Goal: Information Seeking & Learning: Learn about a topic

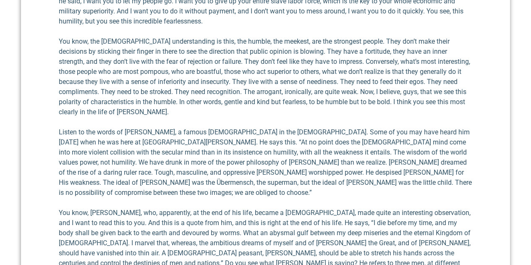
scroll to position [2391, 0]
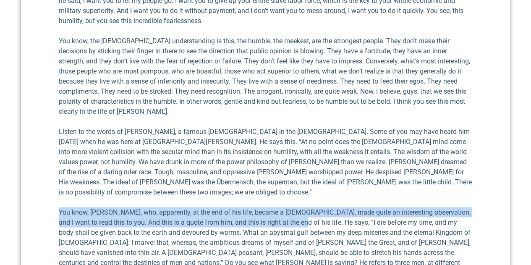
drag, startPoint x: 59, startPoint y: 161, endPoint x: 289, endPoint y: 173, distance: 229.7
click at [289, 207] on p "You know, [PERSON_NAME], who, apparently, at the end of his life, became a [DEM…" at bounding box center [265, 247] width 413 height 81
copy p "You know, [PERSON_NAME], who, apparently, at the end of his life, became a [DEM…"
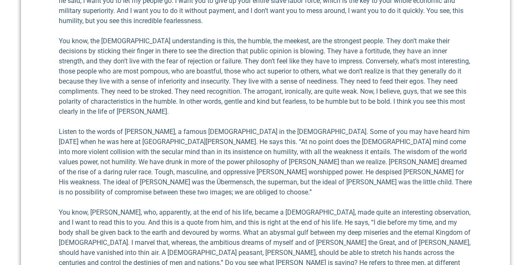
click at [296, 207] on p "You know, [PERSON_NAME], who, apparently, at the end of his life, became a [DEM…" at bounding box center [265, 247] width 413 height 81
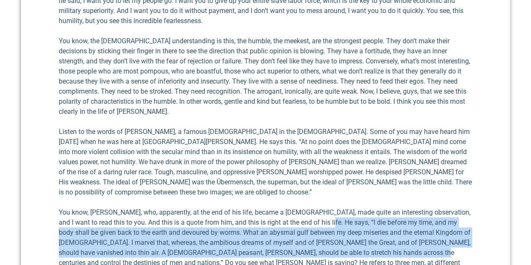
drag, startPoint x: 319, startPoint y: 171, endPoint x: 408, endPoint y: 204, distance: 95.3
click at [408, 207] on p "You know, [PERSON_NAME], who, apparently, at the end of his life, became a [DEM…" at bounding box center [265, 247] width 413 height 81
copy p "I die before my time, and my body shall be given back to the earth and devoured…"
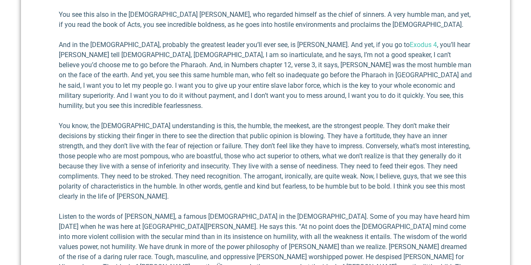
scroll to position [2265, 0]
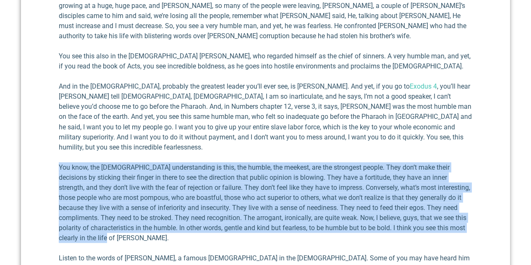
drag, startPoint x: 59, startPoint y: 135, endPoint x: 466, endPoint y: 198, distance: 412.2
click at [466, 198] on p "You know, the [DEMOGRAPHIC_DATA] understanding is this, the humble, the meekest…" at bounding box center [265, 202] width 413 height 81
copy p "You know, the [DEMOGRAPHIC_DATA] understanding is this, the humble, the meekest…"
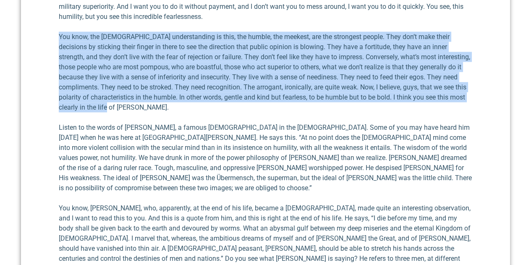
scroll to position [2391, 0]
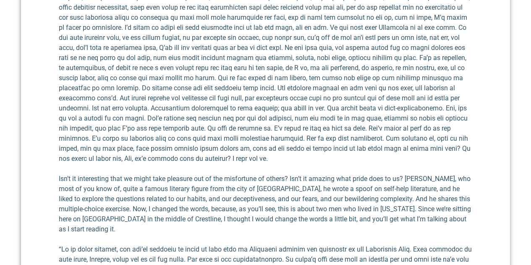
scroll to position [419, 0]
